Goal: Information Seeking & Learning: Find specific fact

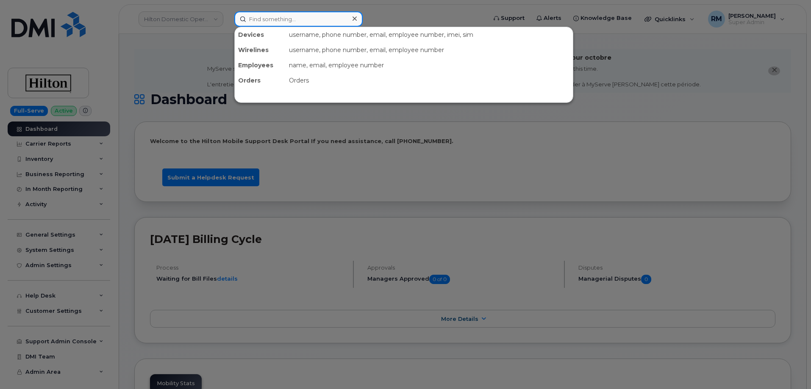
click at [249, 20] on input at bounding box center [298, 18] width 128 height 15
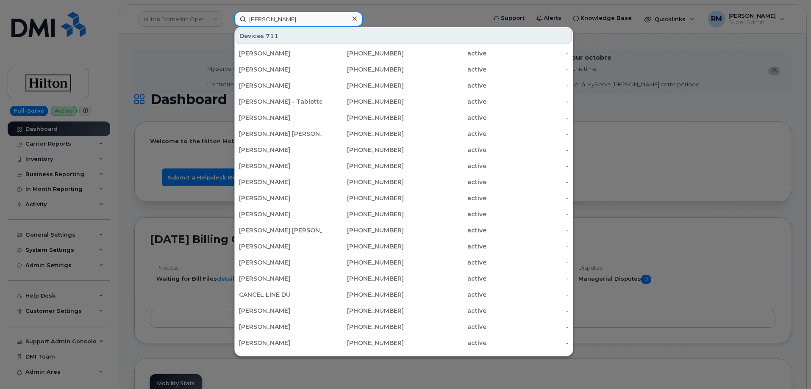
type input "danny hughes"
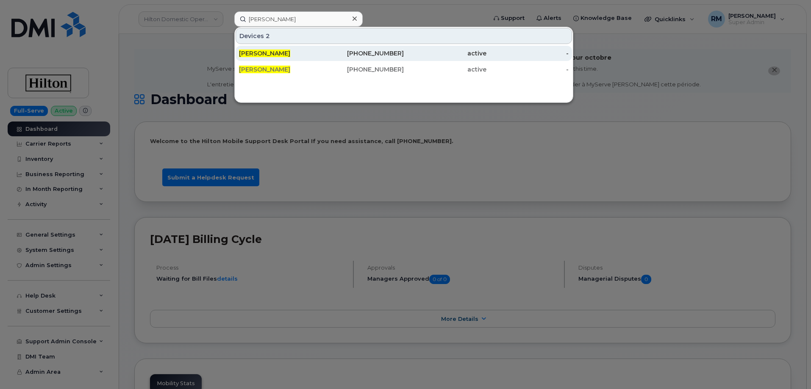
click at [269, 54] on span "[PERSON_NAME]" at bounding box center [264, 54] width 51 height 8
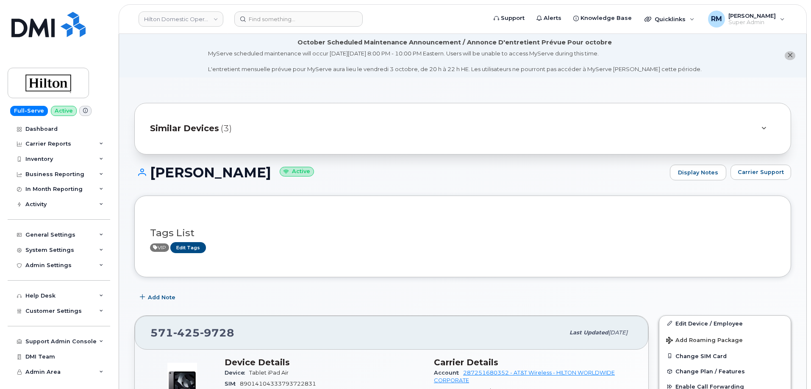
click at [217, 127] on span "Similar Devices" at bounding box center [184, 128] width 69 height 12
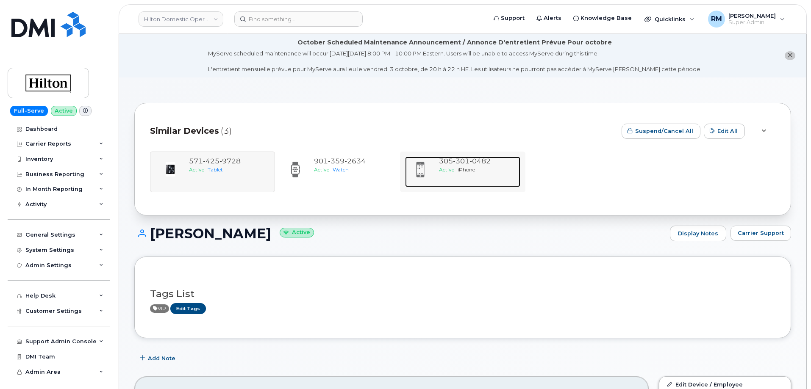
click at [477, 165] on div "305 301 0482" at bounding box center [478, 162] width 78 height 10
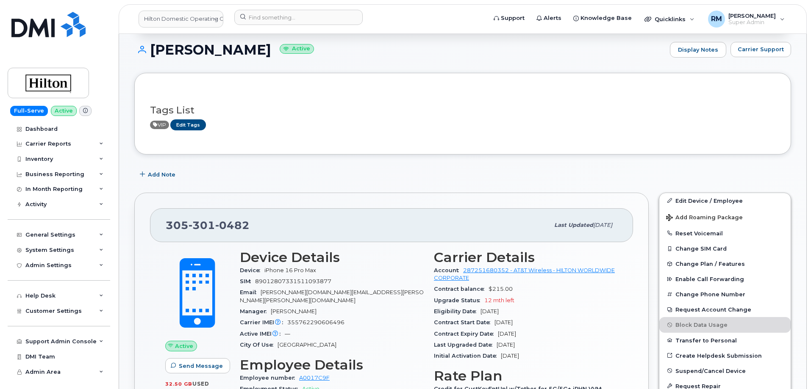
scroll to position [127, 0]
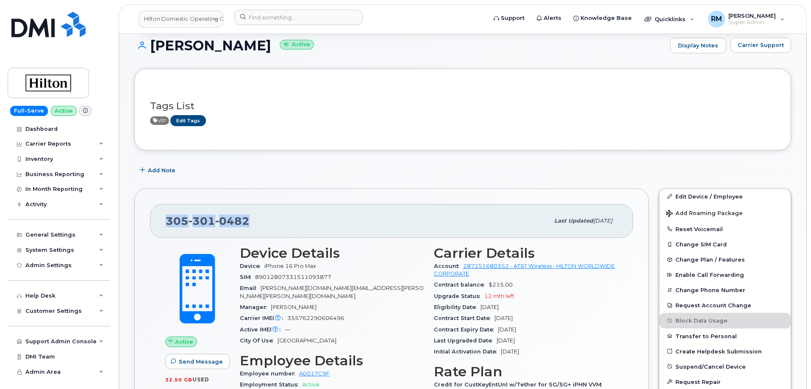
drag, startPoint x: 214, startPoint y: 226, endPoint x: 168, endPoint y: 225, distance: 46.6
click at [168, 225] on div "[PHONE_NUMBER]" at bounding box center [357, 221] width 383 height 18
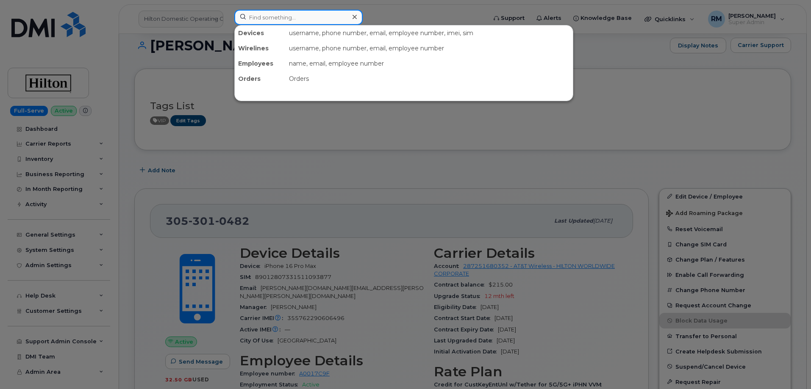
click at [254, 17] on input at bounding box center [298, 17] width 128 height 15
paste input "404-735-9067"
type input "404-735-9067"
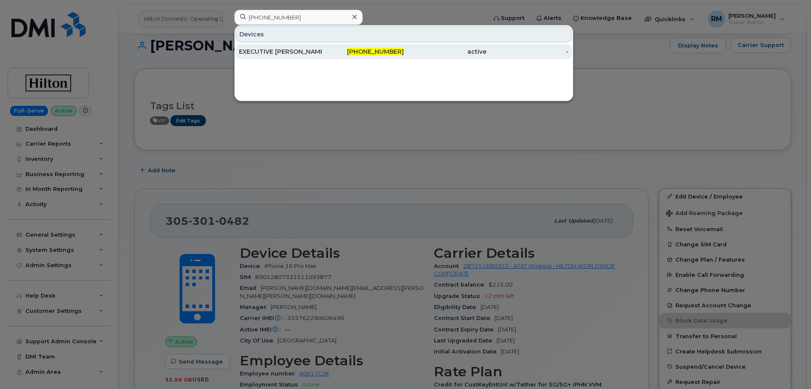
click at [275, 53] on div "EXECUTIVE SUER MUSTAFA KEMAL" at bounding box center [280, 51] width 83 height 8
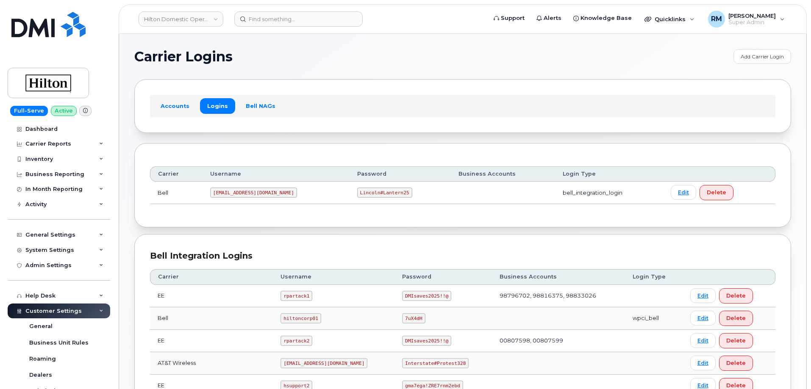
scroll to position [169, 0]
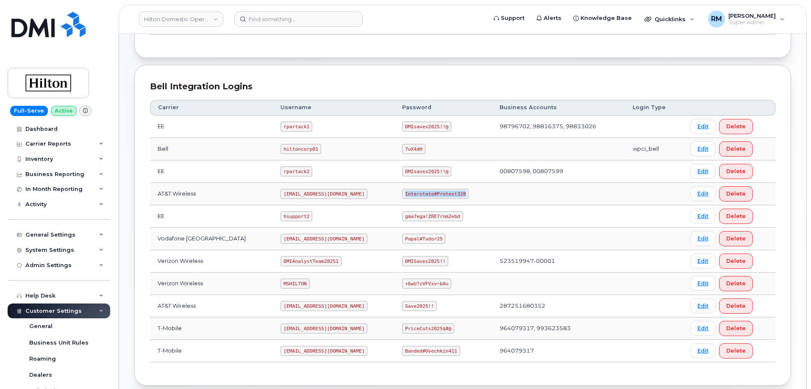
drag, startPoint x: 420, startPoint y: 194, endPoint x: 468, endPoint y: 193, distance: 47.5
click at [468, 193] on td "Interstate#Protest328" at bounding box center [442, 194] width 97 height 22
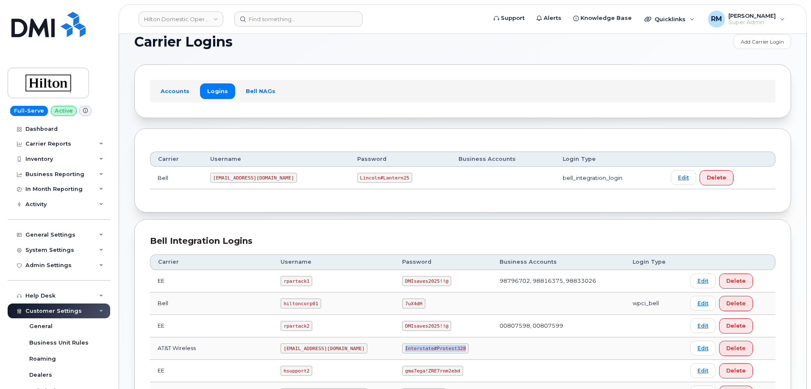
scroll to position [0, 0]
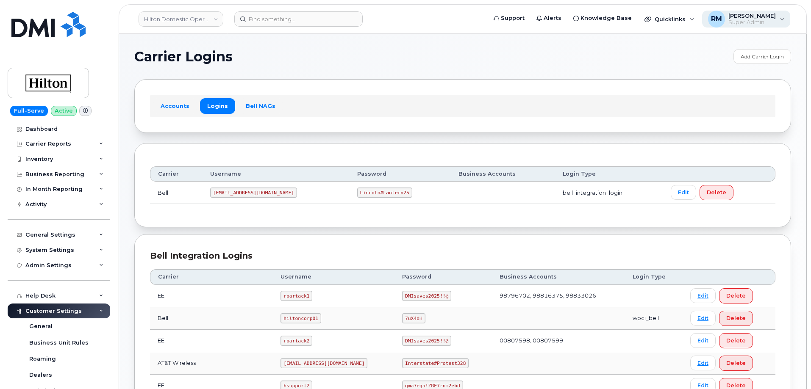
click at [775, 17] on span "[PERSON_NAME]" at bounding box center [751, 15] width 47 height 7
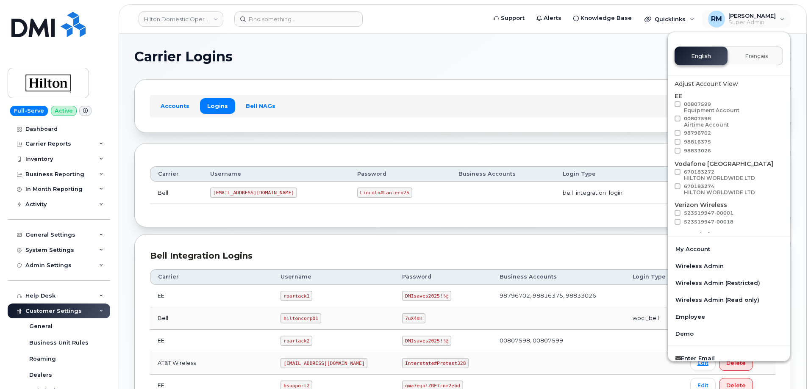
click at [385, 68] on section "Carrier Logins Add Carrier Login Accounts Logins Bell NAGs Carrier Username Pas…" at bounding box center [462, 302] width 656 height 506
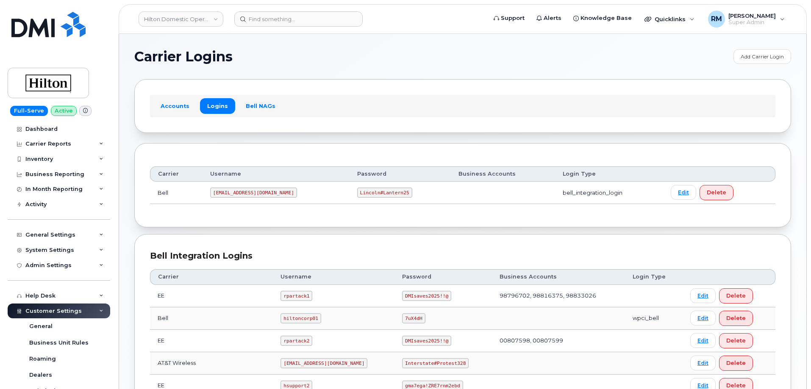
click at [138, 61] on span "Carrier Logins" at bounding box center [183, 56] width 98 height 13
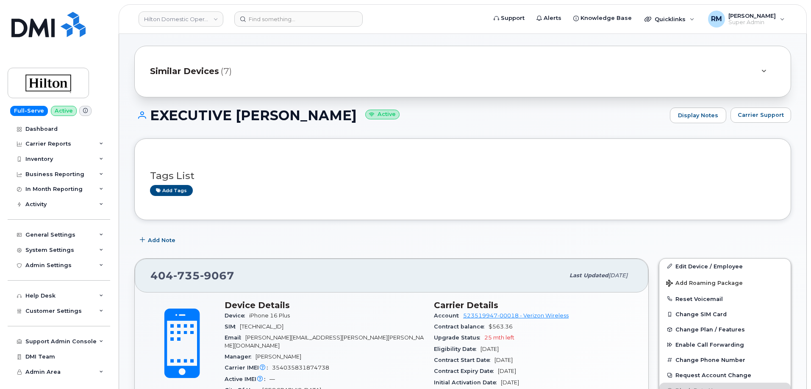
scroll to position [42, 0]
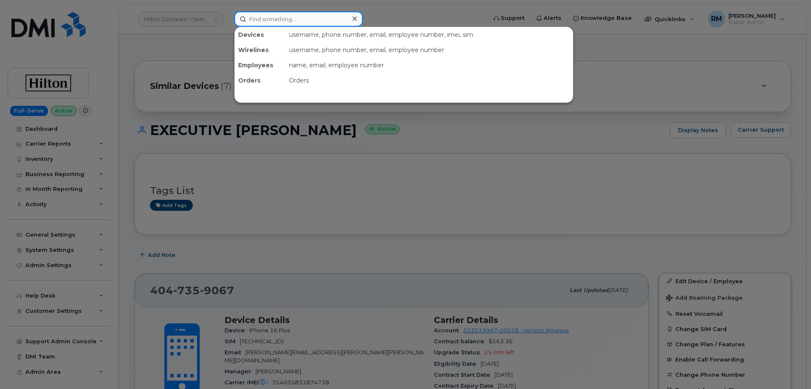
click at [280, 17] on input at bounding box center [298, 18] width 128 height 15
paste input "813-523-5033"
type input "813-523-5033"
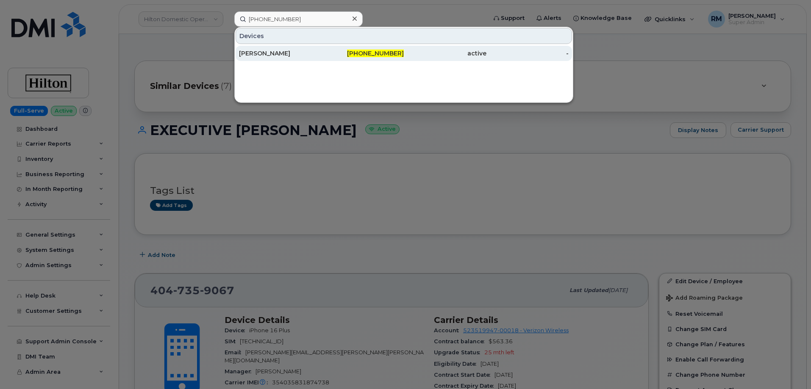
click at [268, 53] on div "INGRID AMSDEN" at bounding box center [280, 53] width 83 height 8
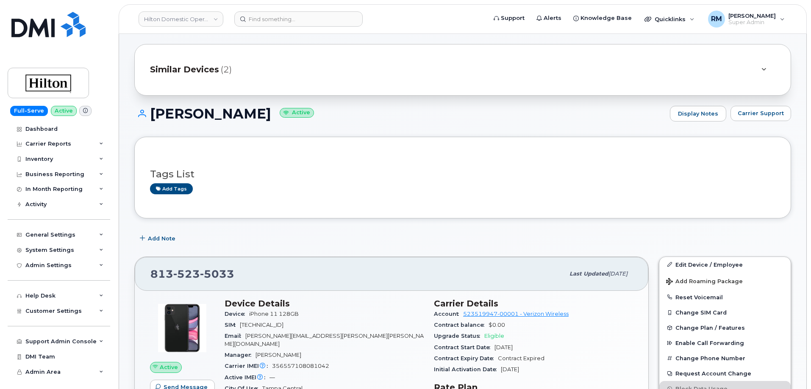
scroll to position [85, 0]
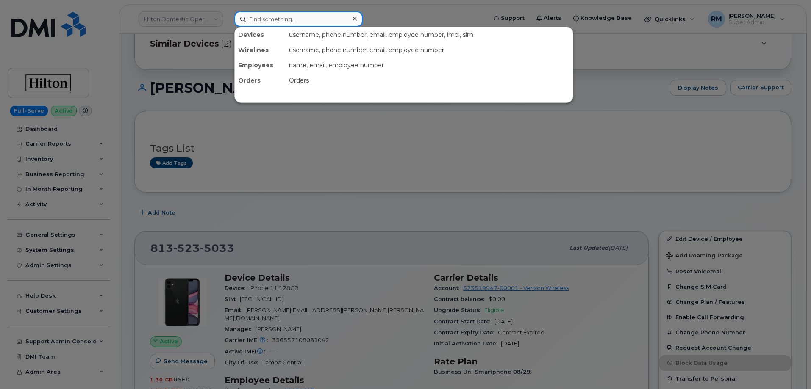
click at [285, 19] on input at bounding box center [298, 18] width 128 height 15
type input "5713282536"
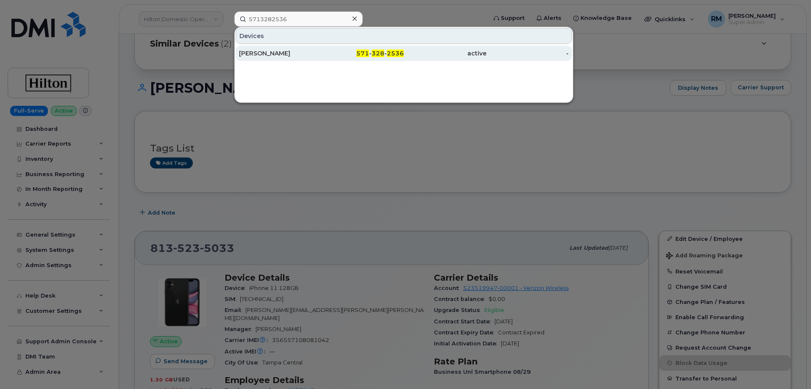
click at [275, 56] on div "[PERSON_NAME]" at bounding box center [280, 53] width 83 height 8
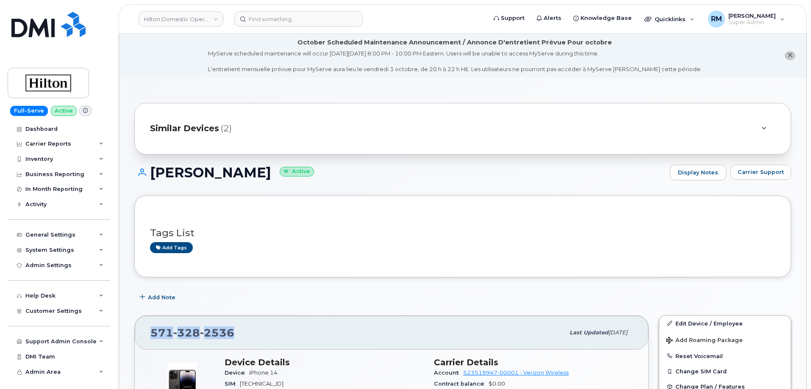
drag, startPoint x: 204, startPoint y: 328, endPoint x: 139, endPoint y: 324, distance: 65.0
click at [139, 324] on div "[PHONE_NUMBER] Last updated [DATE]" at bounding box center [391, 333] width 513 height 34
copy span "[PHONE_NUMBER]"
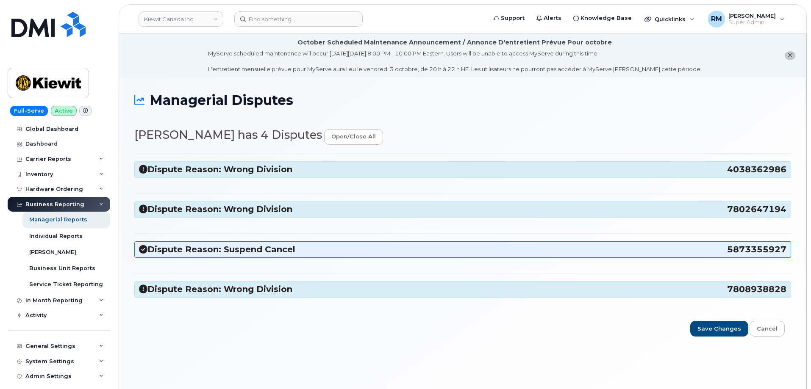
click at [550, 171] on h3 "Dispute Reason: Wrong Division 4038362986" at bounding box center [462, 169] width 647 height 11
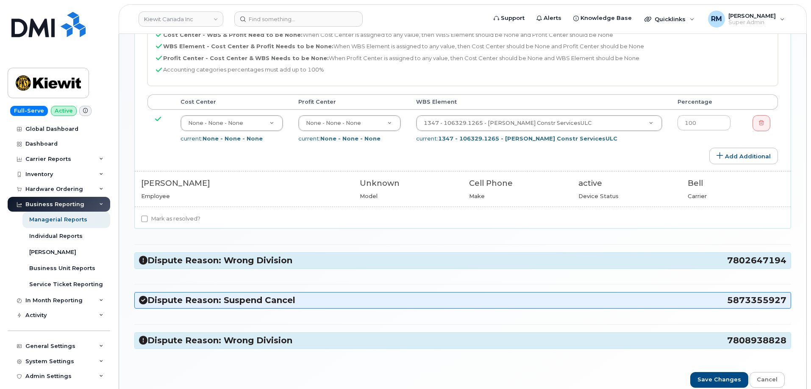
scroll to position [212, 0]
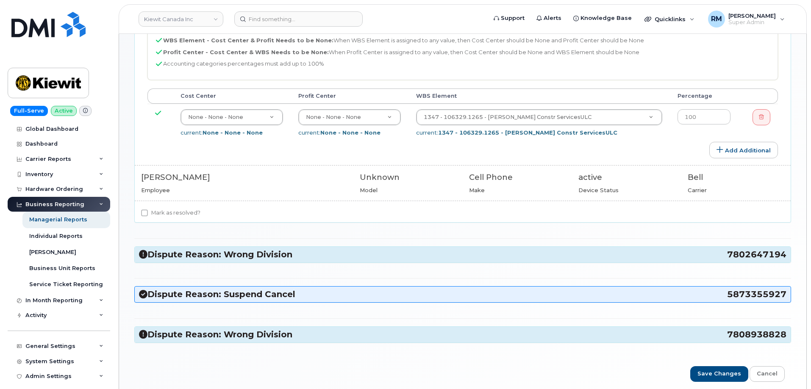
click at [302, 255] on h3 "Dispute Reason: Wrong Division 7802647194" at bounding box center [462, 254] width 647 height 11
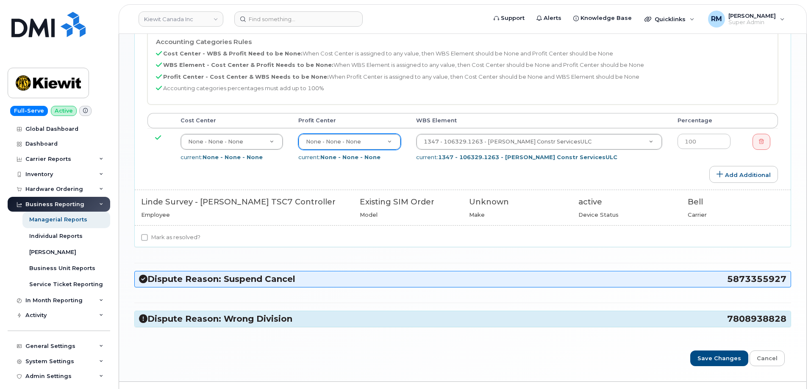
scroll to position [504, 0]
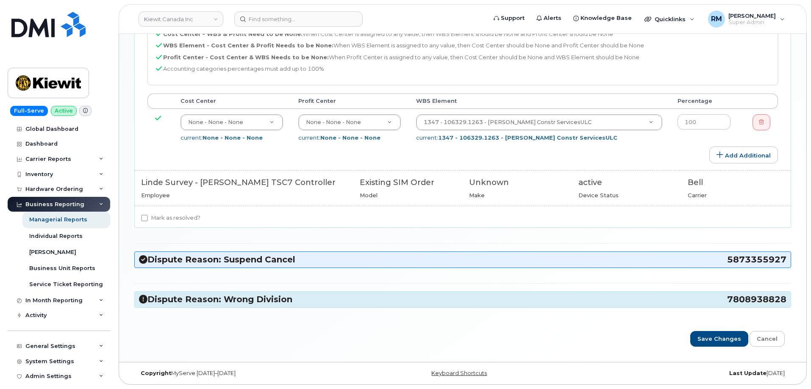
click at [293, 301] on h3 "Dispute Reason: Wrong Division 7808938828" at bounding box center [462, 299] width 647 height 11
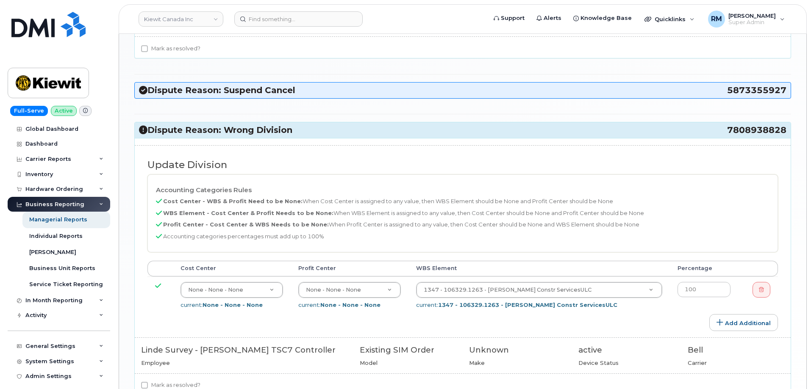
scroll to position [758, 0]
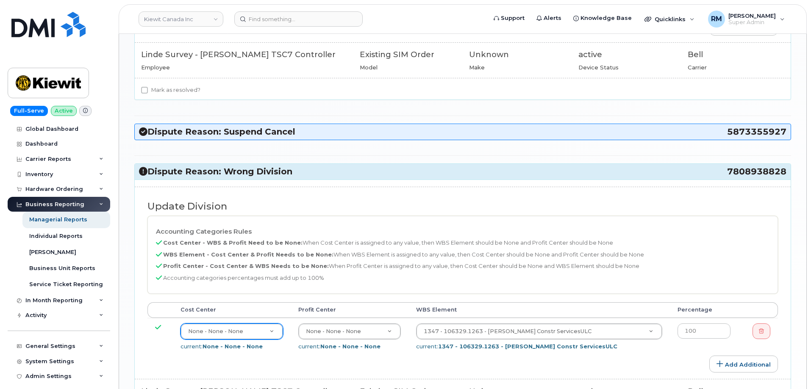
scroll to position [631, 0]
click at [786, 174] on div "Dispute Reason: Wrong Division 7808938828" at bounding box center [463, 173] width 656 height 16
drag, startPoint x: 723, startPoint y: 175, endPoint x: 785, endPoint y: 175, distance: 62.3
click at [785, 175] on h3 "Dispute Reason: Wrong Division 7808938828" at bounding box center [462, 172] width 647 height 11
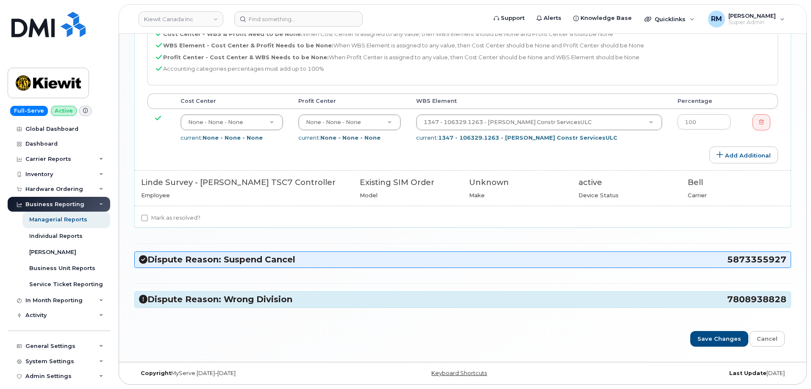
copy h3 "7808938828"
click at [160, 298] on h3 "Dispute Reason: Wrong Division 7808938828" at bounding box center [462, 299] width 647 height 11
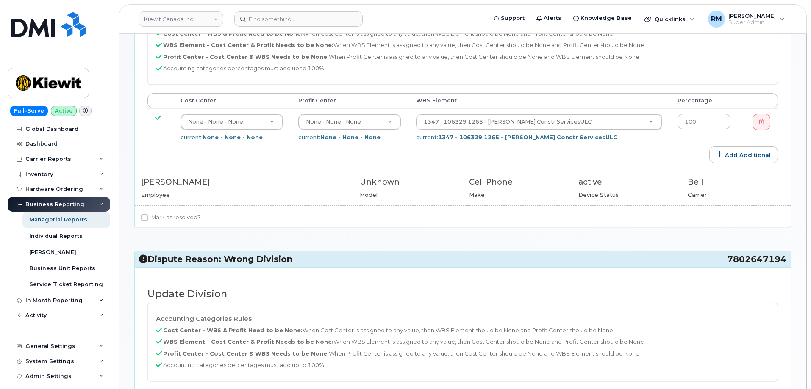
scroll to position [0, 0]
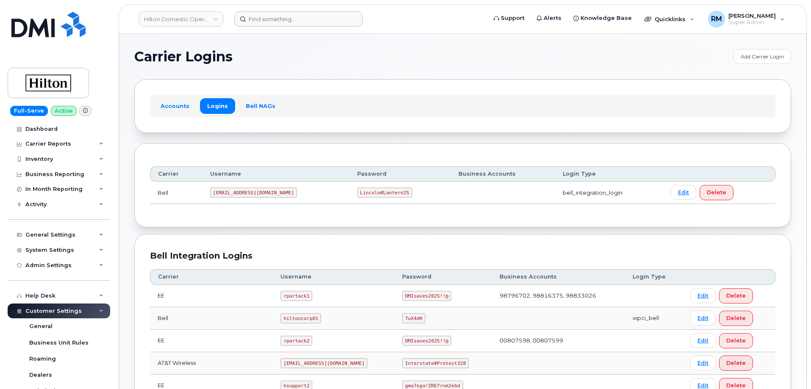
click at [259, 24] on header "Hilton Domestic Operating Company Inc Support Alerts Knowledge Base Quicklinks …" at bounding box center [463, 19] width 688 height 30
click at [259, 21] on input at bounding box center [298, 18] width 128 height 15
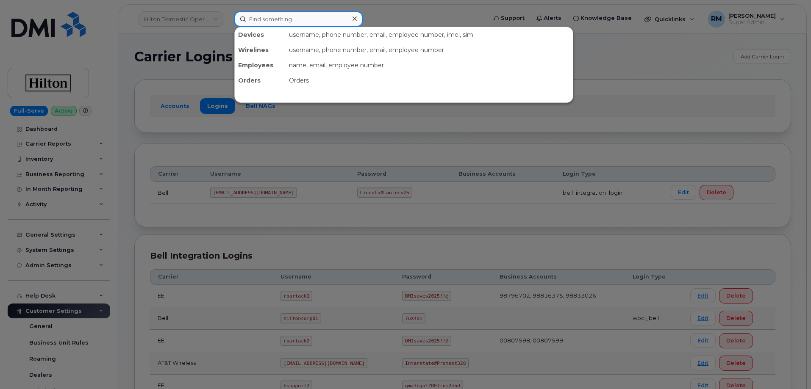
click at [256, 15] on input at bounding box center [298, 18] width 128 height 15
click at [389, 17] on div at bounding box center [405, 194] width 811 height 389
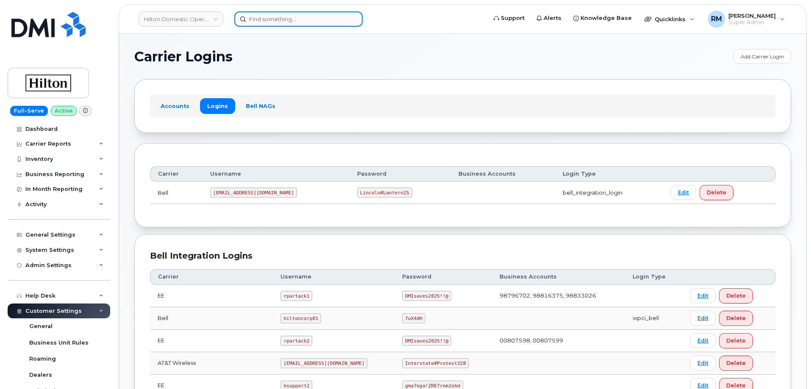
click at [274, 17] on input at bounding box center [298, 18] width 128 height 15
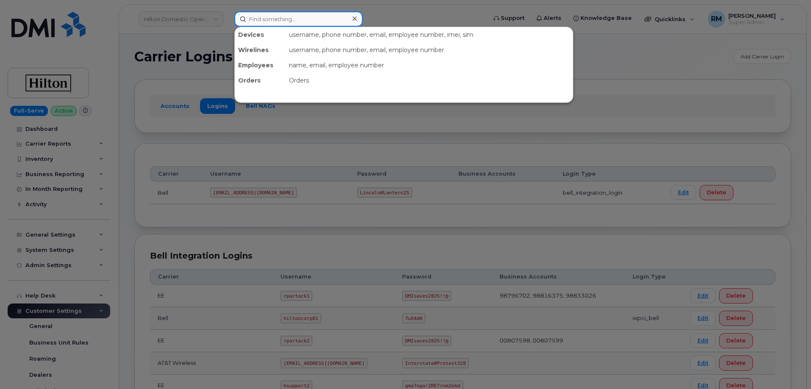
paste input "7808938828"
type input "7808938828"
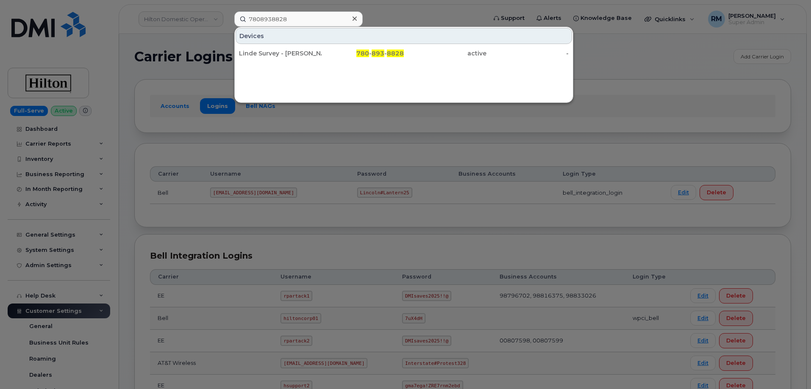
drag, startPoint x: 196, startPoint y: 44, endPoint x: 203, endPoint y: 49, distance: 8.8
click at [196, 44] on div at bounding box center [405, 194] width 811 height 389
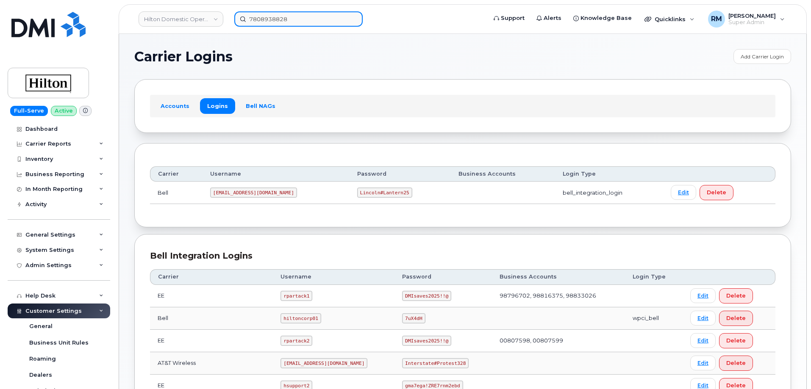
click at [293, 20] on input "7808938828" at bounding box center [298, 18] width 128 height 15
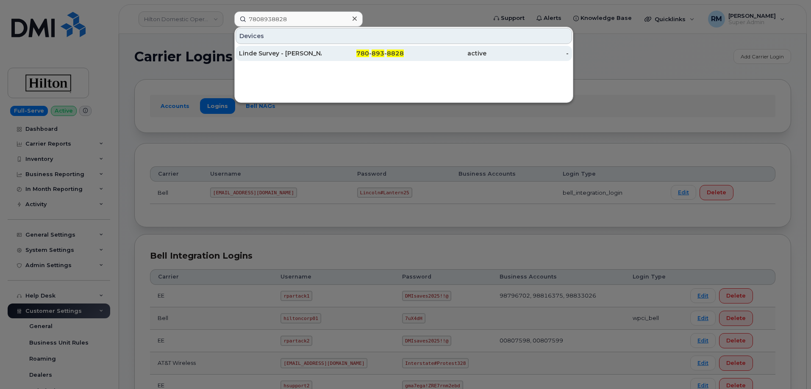
click at [302, 56] on div "Linde Survey - Trimble TSC7 Controller" at bounding box center [280, 53] width 83 height 8
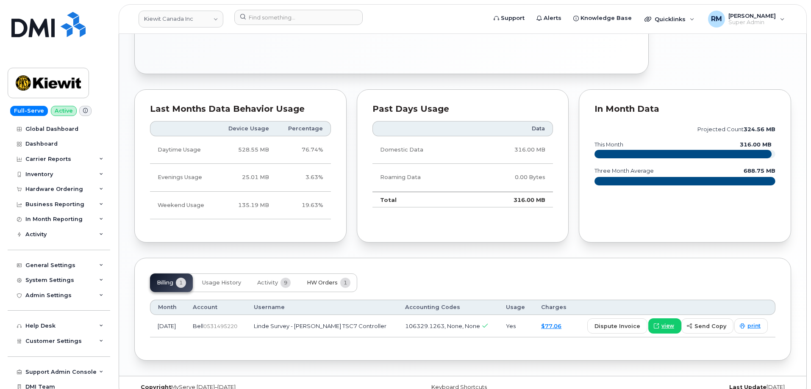
scroll to position [533, 0]
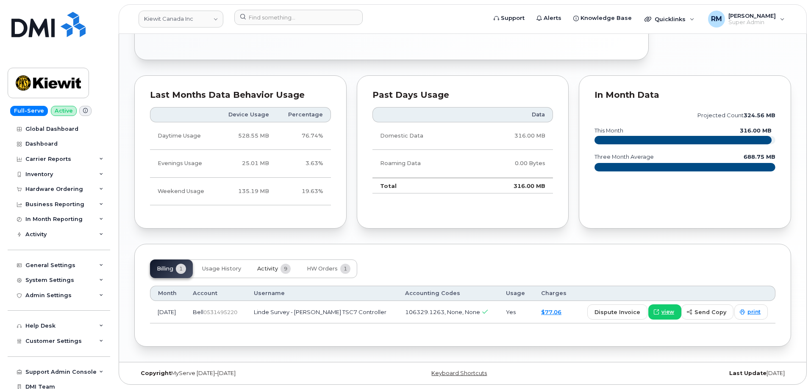
click at [259, 268] on span "Activity" at bounding box center [267, 269] width 21 height 7
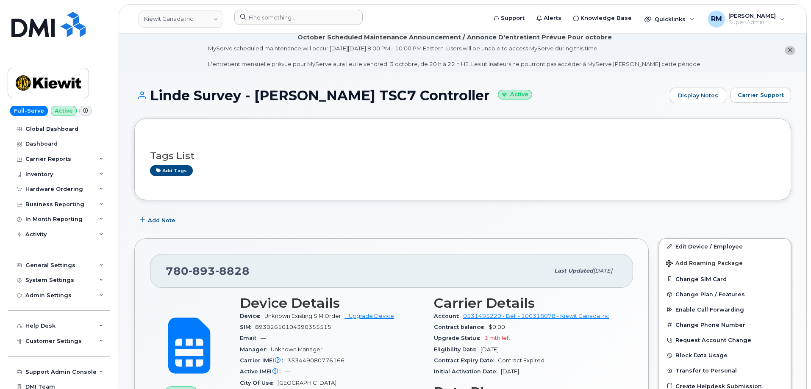
scroll to position [0, 0]
